Goal: Navigation & Orientation: Find specific page/section

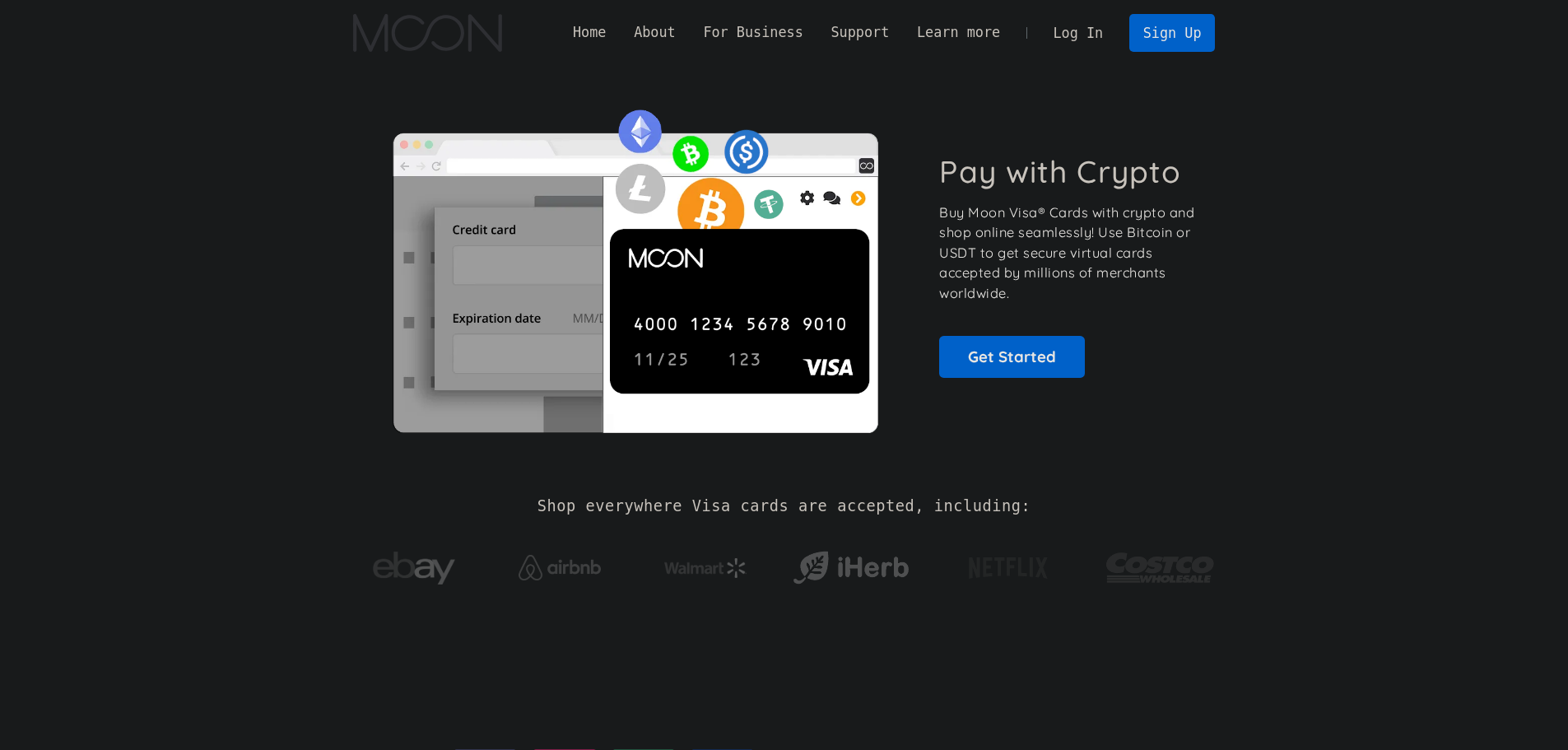
click at [1047, 18] on div "Home About About Moon Careers Founder's Letter For Business Business Moon APIs …" at bounding box center [887, 32] width 656 height 37
click at [1098, 37] on link "Log In" at bounding box center [1078, 33] width 77 height 37
